Goal: Information Seeking & Learning: Learn about a topic

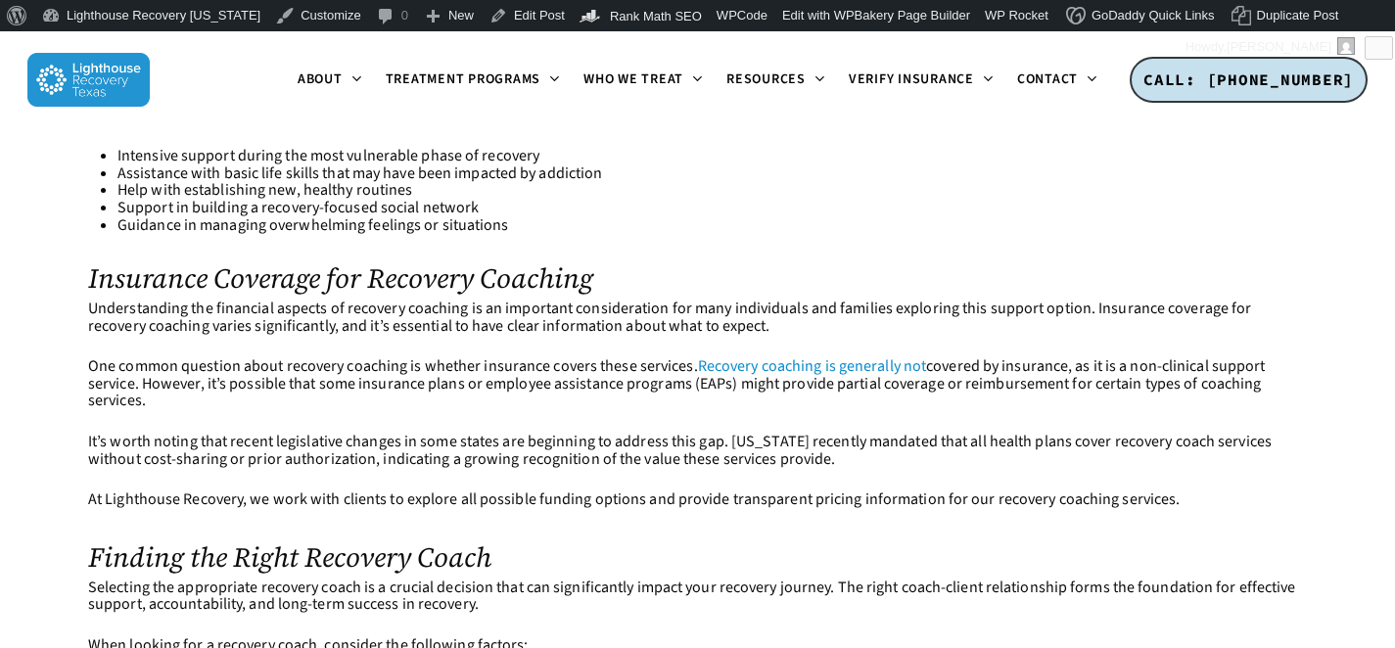
scroll to position [4623, 0]
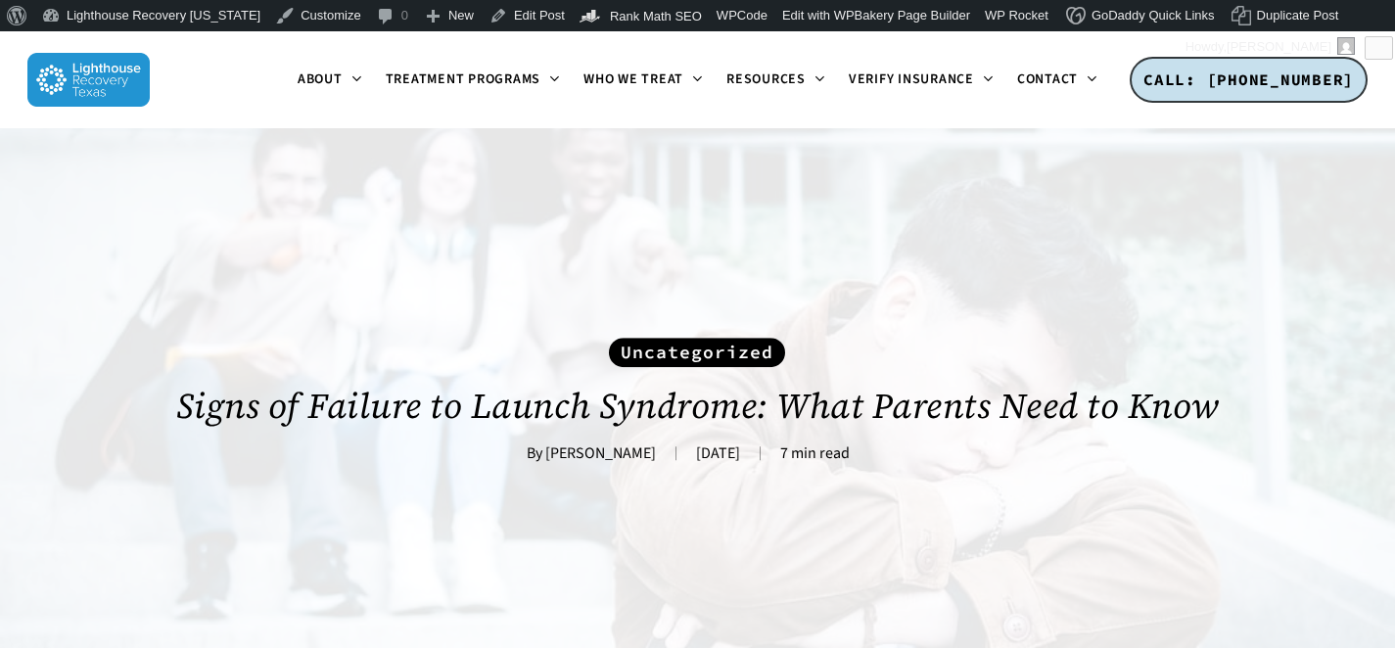
click at [612, 347] on link "Uncategorized" at bounding box center [697, 352] width 176 height 29
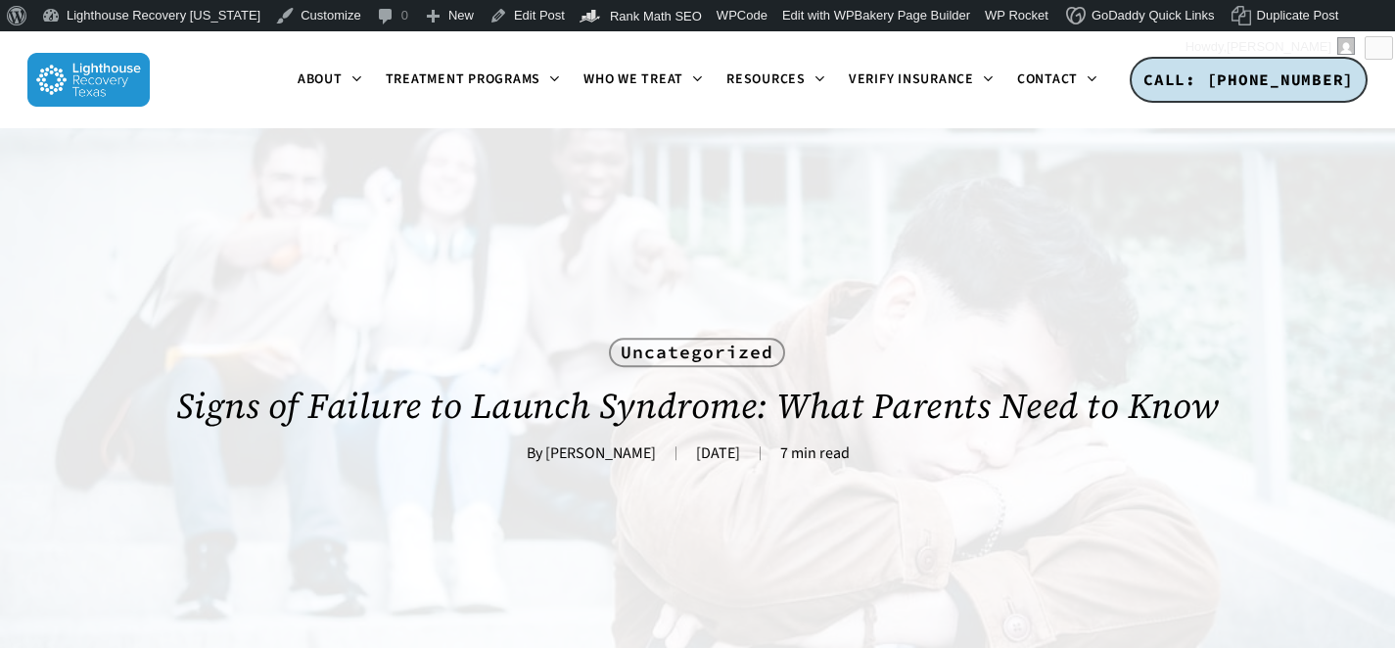
click at [435, 503] on div "Uncategorized Signs of Failure to Launch Syndrome: What Parents Need to Know By…" at bounding box center [697, 397] width 1219 height 539
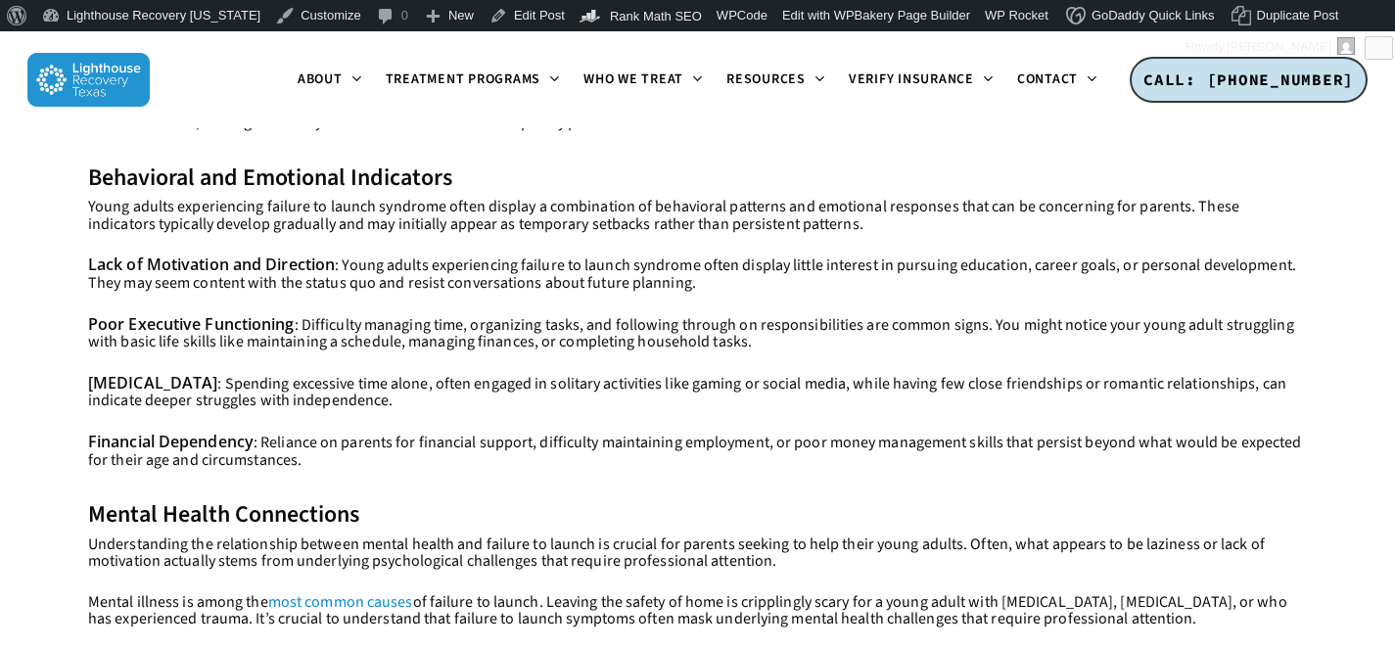
scroll to position [2102, 0]
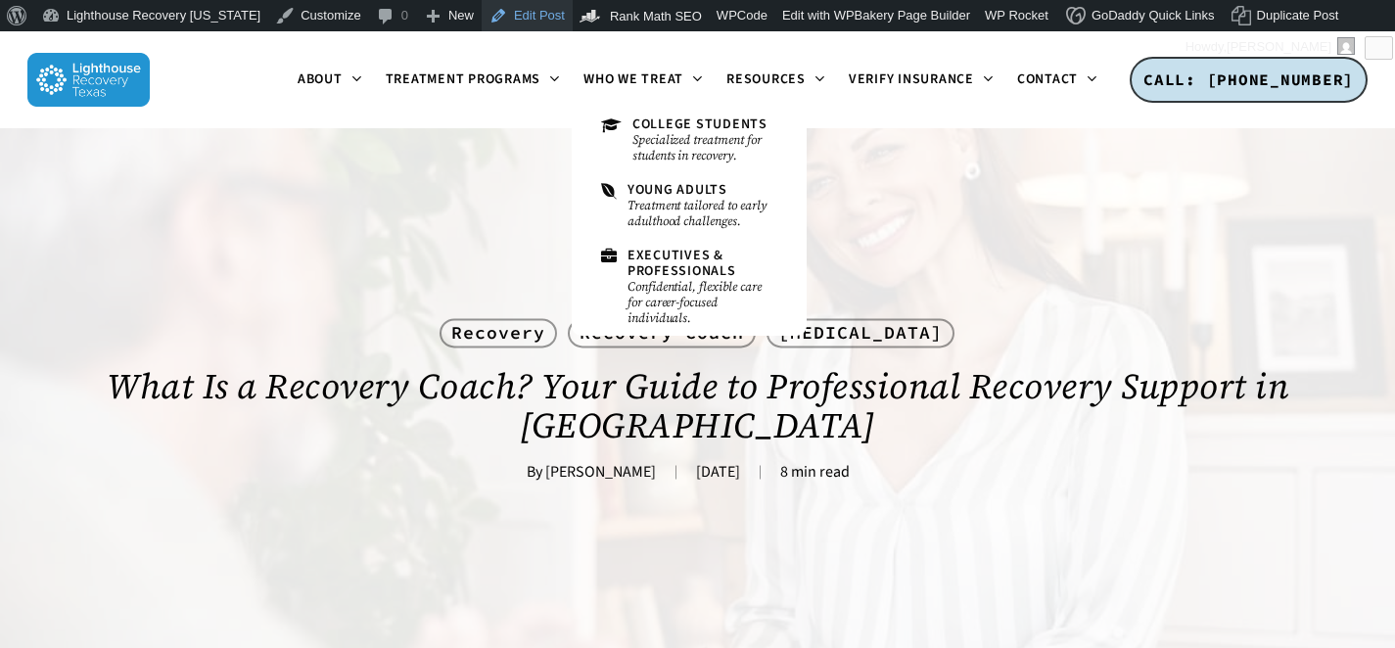
click at [492, 10] on link "Edit Post" at bounding box center [527, 15] width 91 height 31
